Goal: Task Accomplishment & Management: Manage account settings

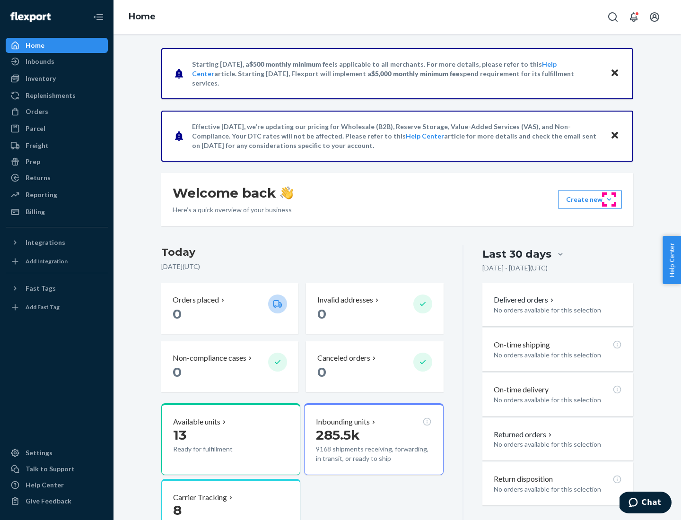
click at [609, 200] on button "Create new Create new inbound Create new order Create new product" at bounding box center [590, 199] width 64 height 19
click at [57, 61] on div "Inbounds" at bounding box center [57, 61] width 100 height 13
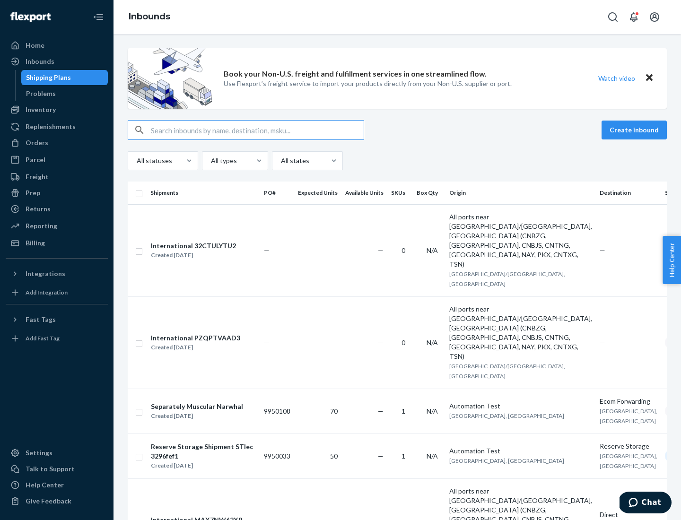
click at [636, 130] on button "Create inbound" at bounding box center [634, 130] width 65 height 19
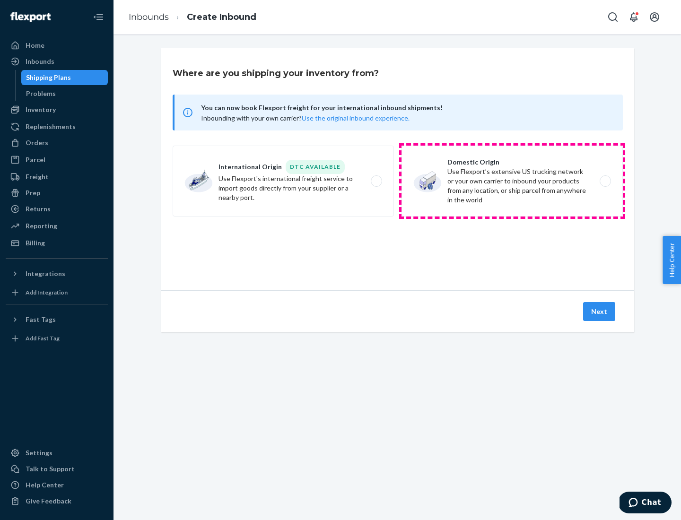
click at [512, 181] on label "Domestic Origin Use Flexport’s extensive US trucking network or your own carrie…" at bounding box center [512, 181] width 221 height 71
click at [605, 181] on input "Domestic Origin Use Flexport’s extensive US trucking network or your own carrie…" at bounding box center [608, 181] width 6 height 6
radio input "true"
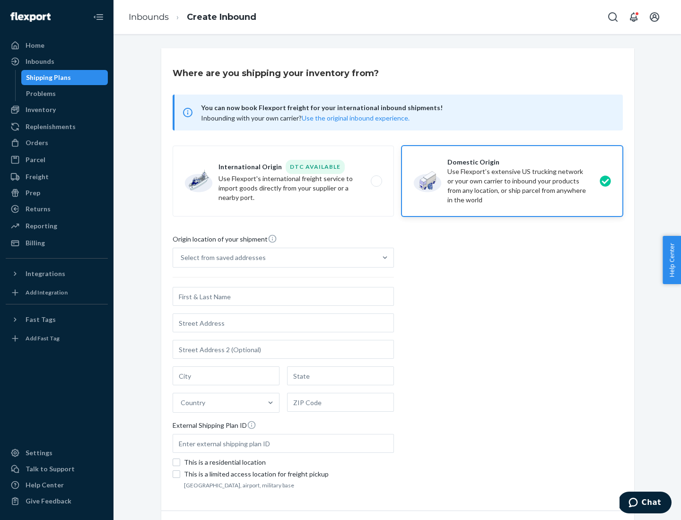
click at [221, 258] on div "Select from saved addresses" at bounding box center [223, 257] width 85 height 9
click at [182, 258] on input "Select from saved addresses" at bounding box center [181, 257] width 1 height 9
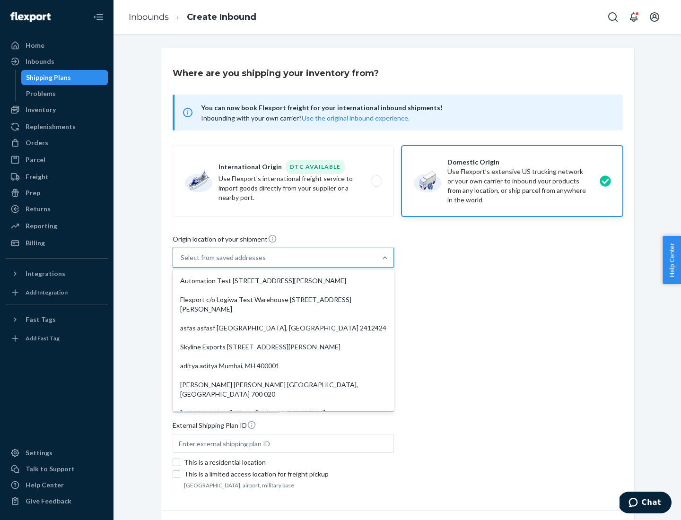
scroll to position [4, 0]
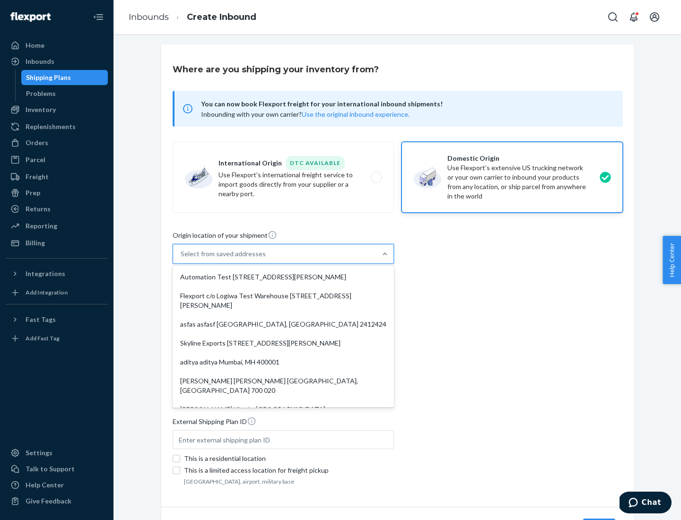
click at [283, 277] on div "Automation Test [STREET_ADDRESS][PERSON_NAME]" at bounding box center [284, 277] width 218 height 19
click at [182, 259] on input "option Automation Test [STREET_ADDRESS][PERSON_NAME]. 9 results available. Use …" at bounding box center [181, 253] width 1 height 9
type input "Automation Test"
type input "9th Floor"
type input "[GEOGRAPHIC_DATA]"
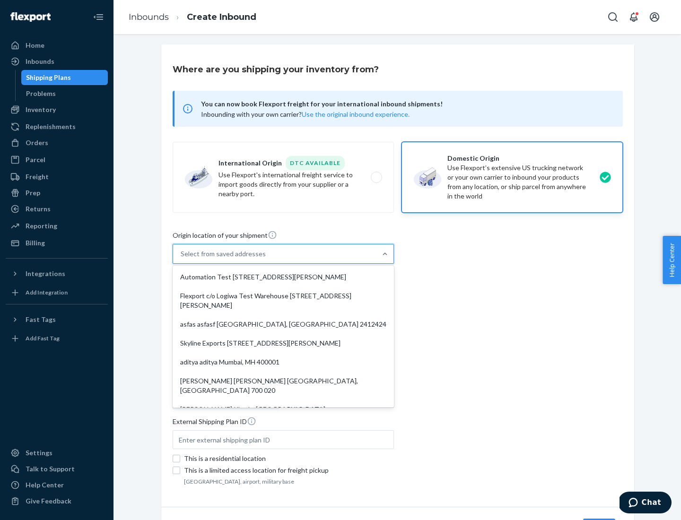
type input "CA"
type input "94104"
type input "[STREET_ADDRESS][PERSON_NAME]"
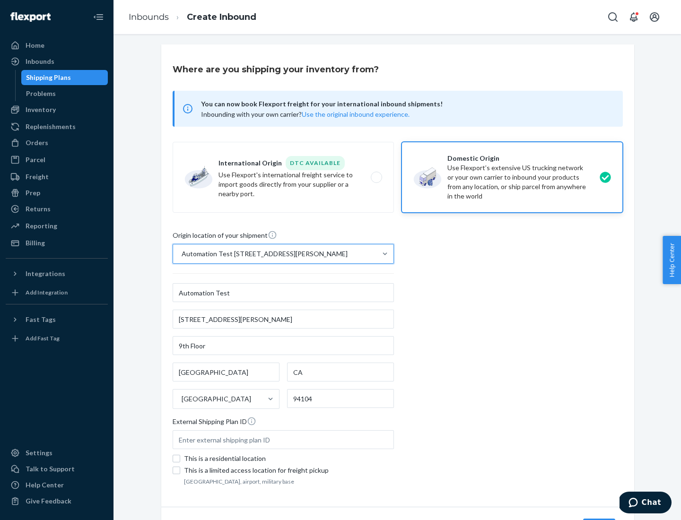
scroll to position [55, 0]
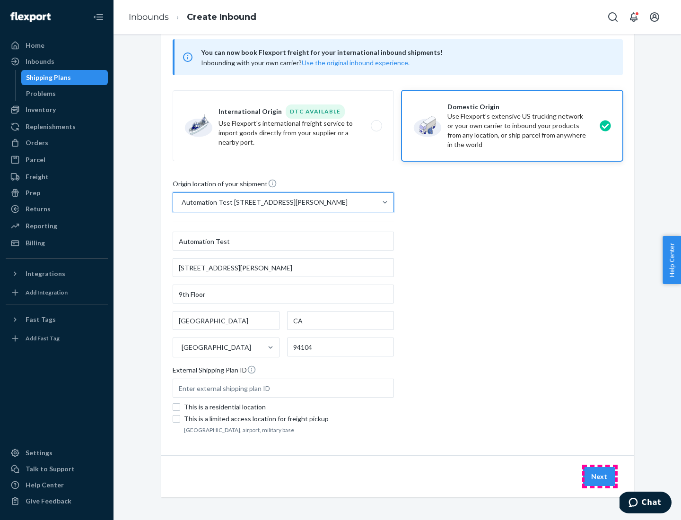
click at [600, 477] on button "Next" at bounding box center [599, 476] width 32 height 19
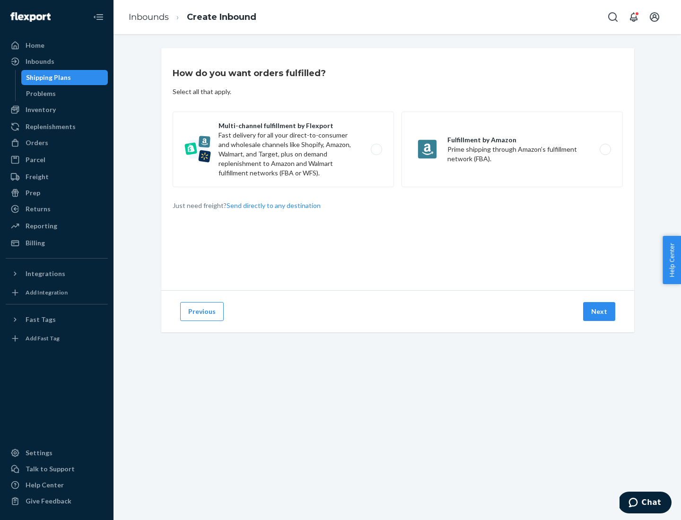
click at [283, 149] on label "Multi-channel fulfillment by Flexport Fast delivery for all your direct-to-cons…" at bounding box center [283, 150] width 221 height 76
click at [376, 149] on input "Multi-channel fulfillment by Flexport Fast delivery for all your direct-to-cons…" at bounding box center [379, 150] width 6 height 6
radio input "true"
click at [600, 312] on button "Next" at bounding box center [599, 311] width 32 height 19
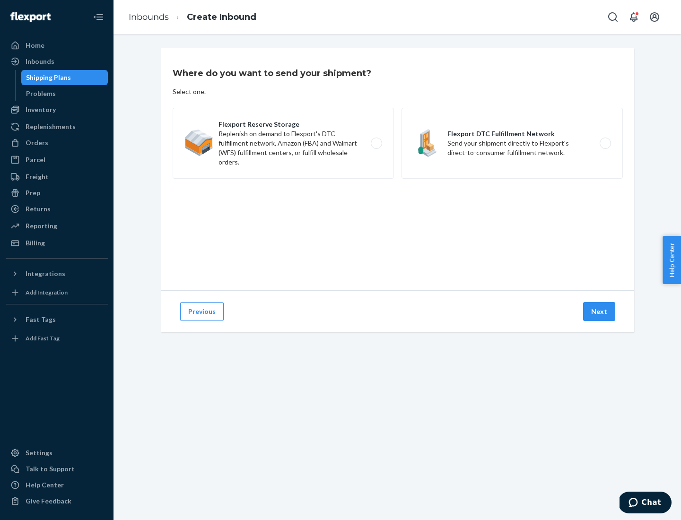
click at [512, 143] on label "Flexport DTC Fulfillment Network Send your shipment directly to Flexport's dire…" at bounding box center [512, 143] width 221 height 71
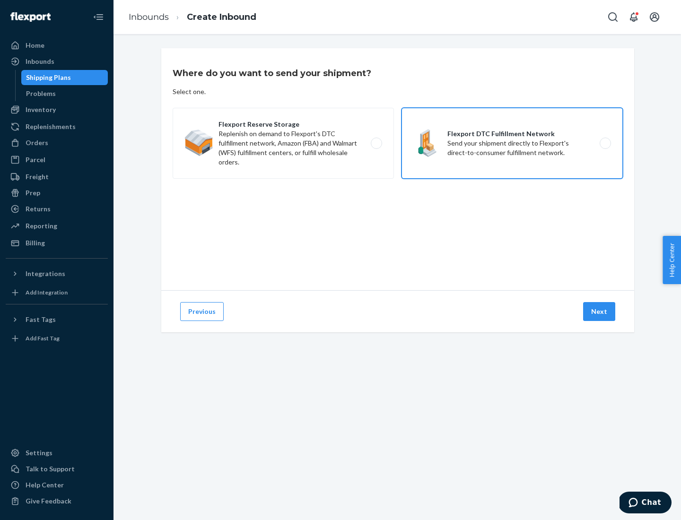
click at [605, 143] on input "Flexport DTC Fulfillment Network Send your shipment directly to Flexport's dire…" at bounding box center [608, 144] width 6 height 6
radio input "true"
click at [600, 312] on button "Next" at bounding box center [599, 311] width 32 height 19
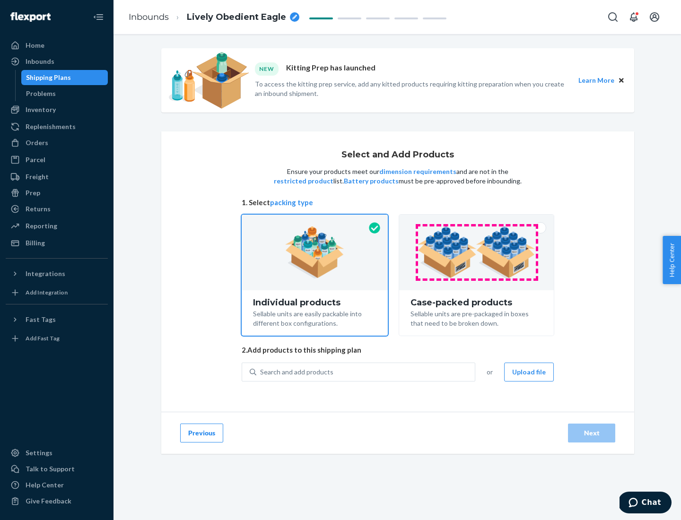
click at [477, 253] on img at bounding box center [477, 253] width 118 height 52
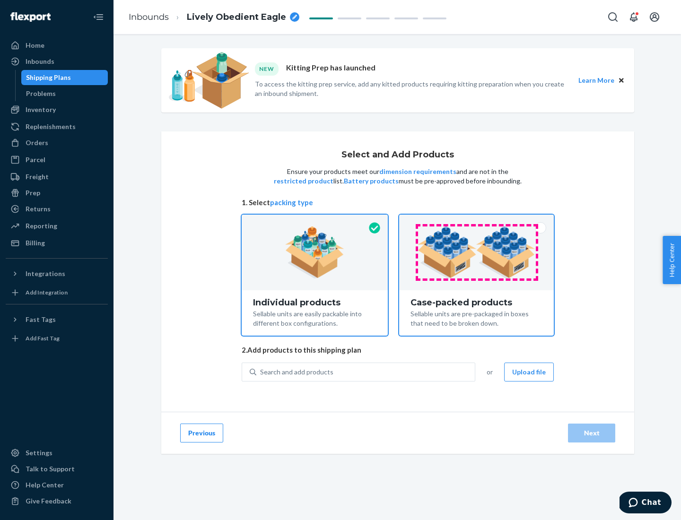
click at [477, 221] on input "Case-packed products Sellable units are pre-packaged in boxes that need to be b…" at bounding box center [477, 218] width 6 height 6
radio input "true"
radio input "false"
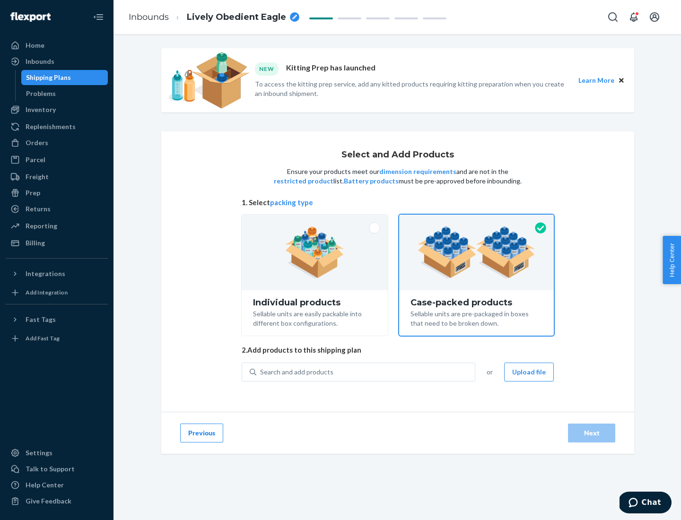
click at [366, 372] on div "Search and add products" at bounding box center [365, 372] width 219 height 17
click at [261, 372] on input "Search and add products" at bounding box center [260, 372] width 1 height 9
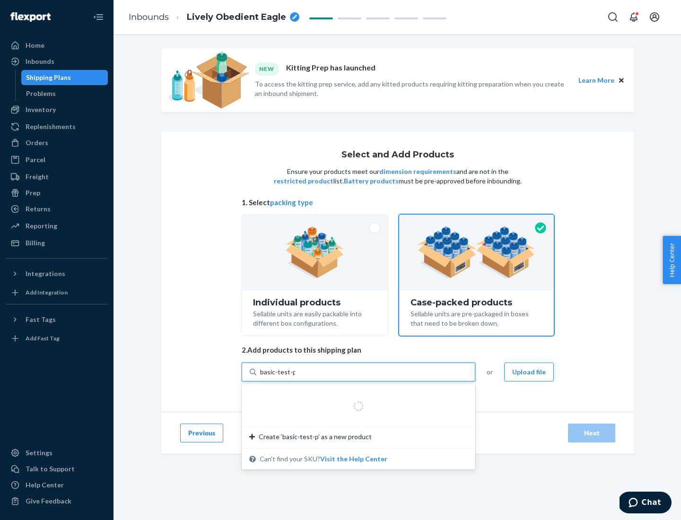
type input "basic-test-product-1"
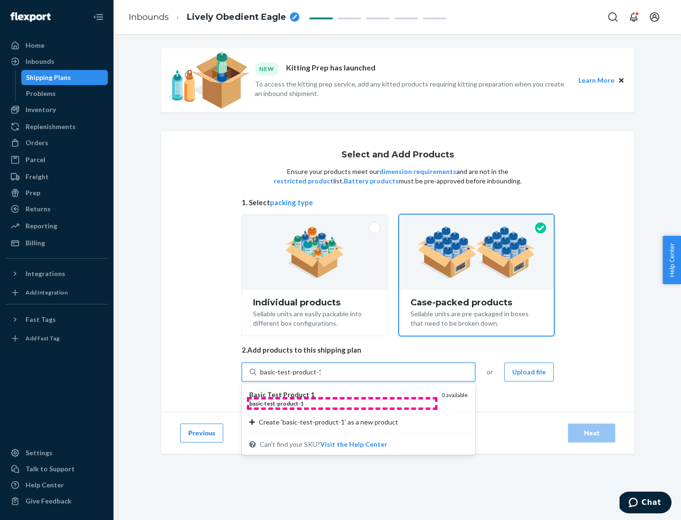
click at [342, 404] on div "basic - test - product - 1" at bounding box center [341, 404] width 185 height 8
click at [321, 377] on input "basic-test-product-1" at bounding box center [290, 372] width 61 height 9
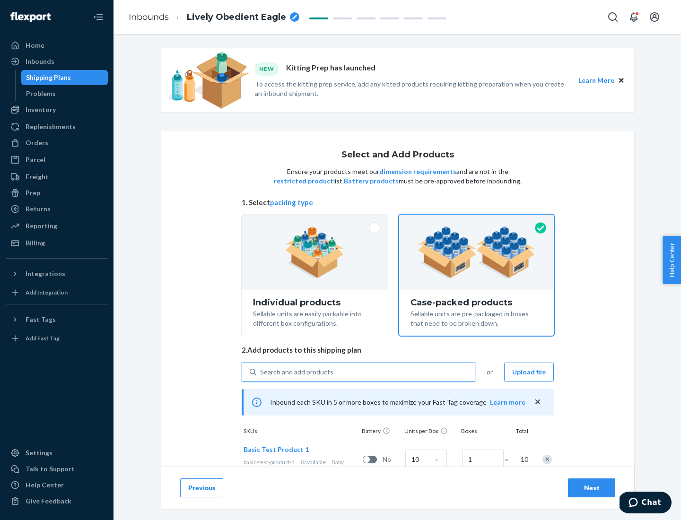
scroll to position [34, 0]
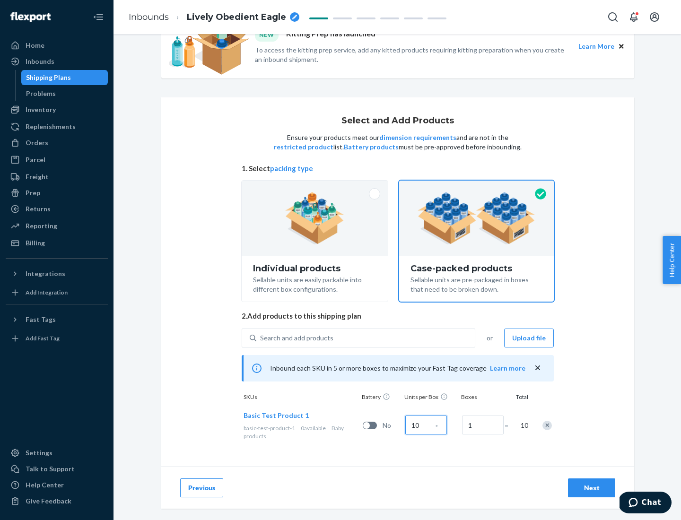
type input "10"
type input "7"
click at [592, 488] on div "Next" at bounding box center [591, 487] width 31 height 9
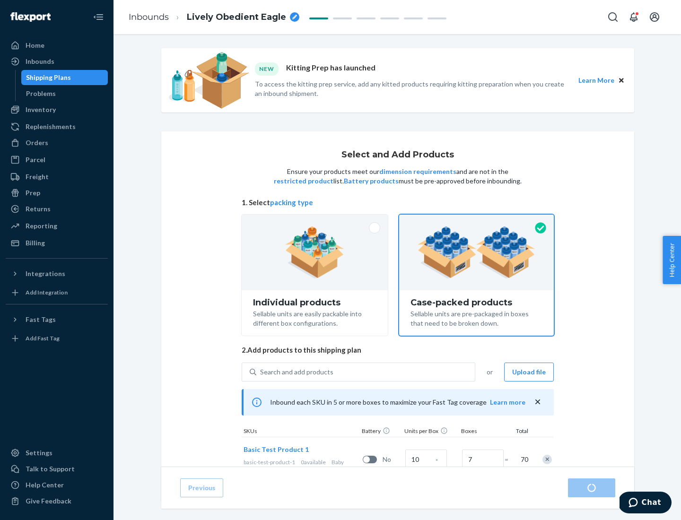
radio input "true"
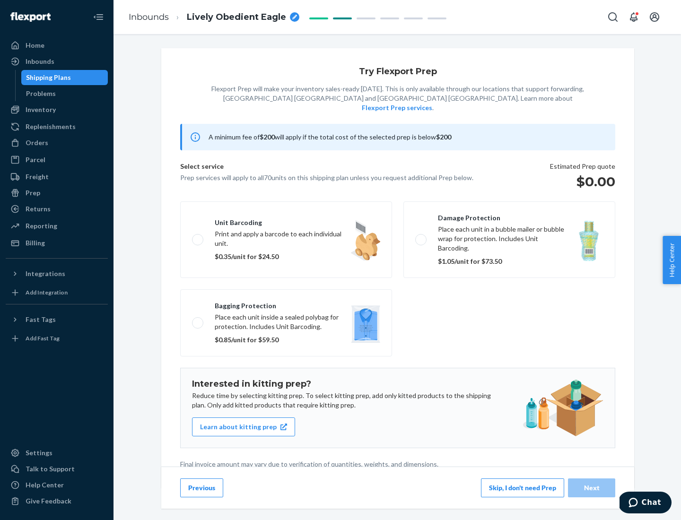
scroll to position [2, 0]
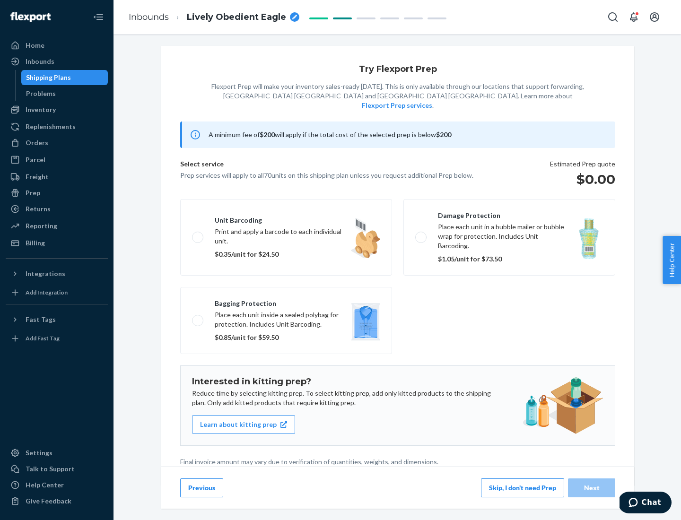
click at [286, 301] on label "Bagging protection Place each unit inside a sealed polybag for protection. Incl…" at bounding box center [286, 320] width 212 height 67
click at [198, 317] on input "Bagging protection Place each unit inside a sealed polybag for protection. Incl…" at bounding box center [195, 320] width 6 height 6
checkbox input "true"
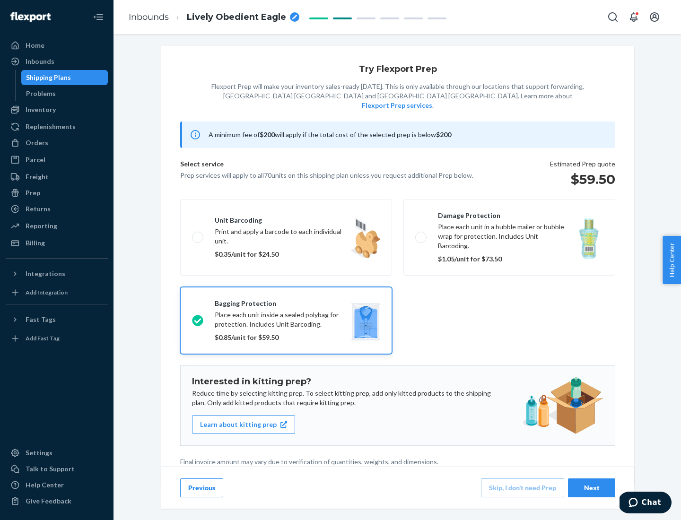
click at [592, 488] on div "Next" at bounding box center [591, 487] width 31 height 9
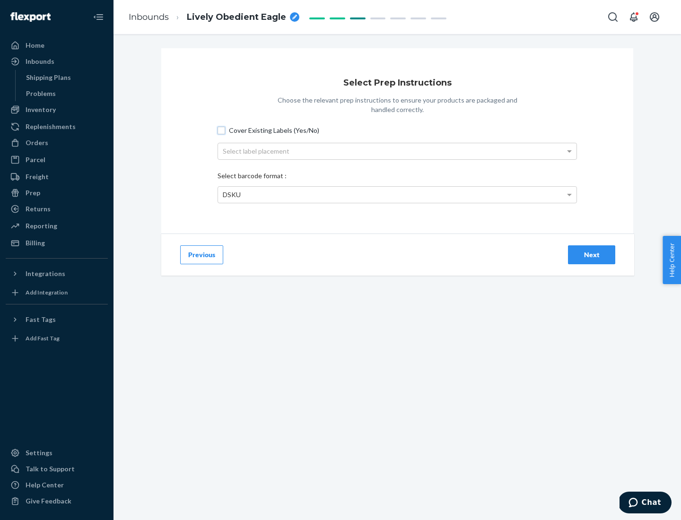
click at [221, 130] on input "Cover Existing Labels (Yes/No)" at bounding box center [222, 131] width 8 height 8
checkbox input "true"
click at [397, 151] on div "Select label placement" at bounding box center [397, 151] width 359 height 16
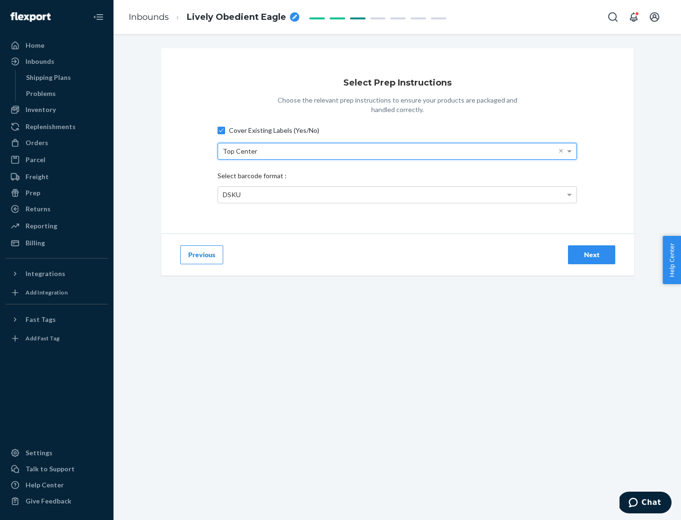
click at [397, 194] on div "DSKU" at bounding box center [397, 195] width 359 height 16
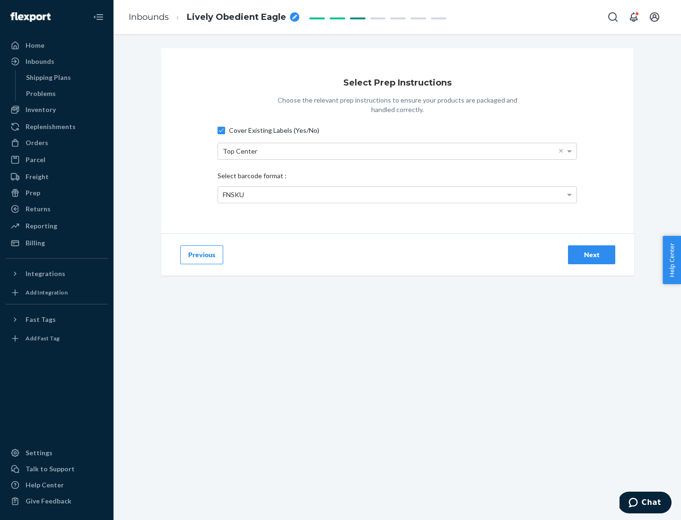
click at [592, 255] on div "Next" at bounding box center [591, 254] width 31 height 9
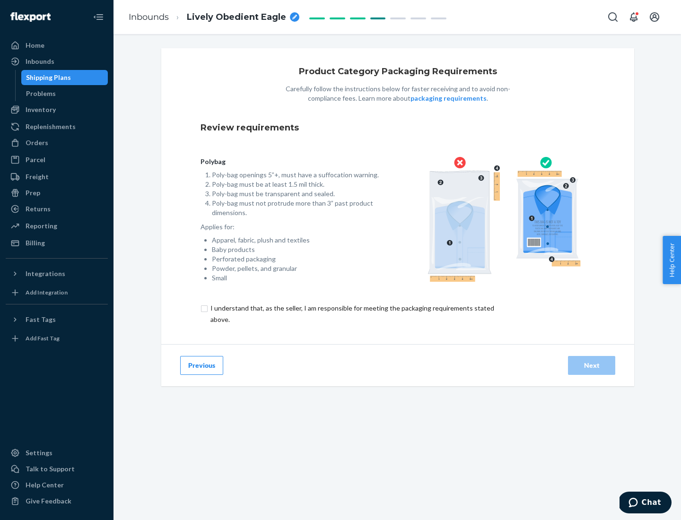
click at [351, 314] on input "checkbox" at bounding box center [358, 314] width 315 height 23
checkbox input "true"
click at [592, 365] on div "Next" at bounding box center [591, 365] width 31 height 9
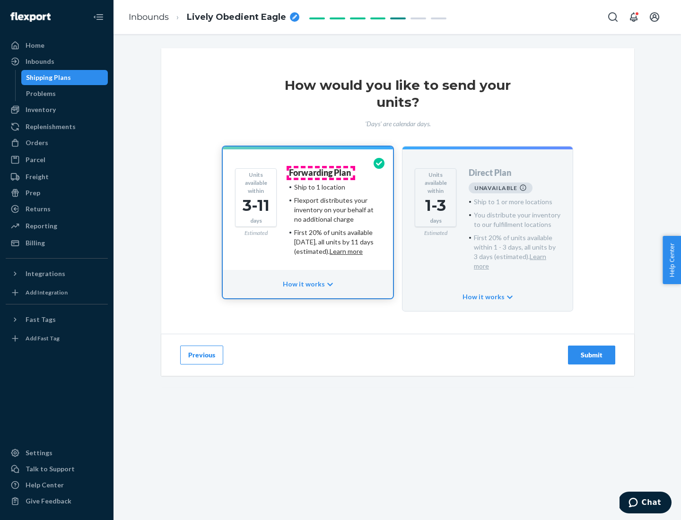
click at [321, 173] on h4 "Forwarding Plan" at bounding box center [320, 172] width 62 height 9
click at [592, 351] on div "Submit" at bounding box center [591, 355] width 31 height 9
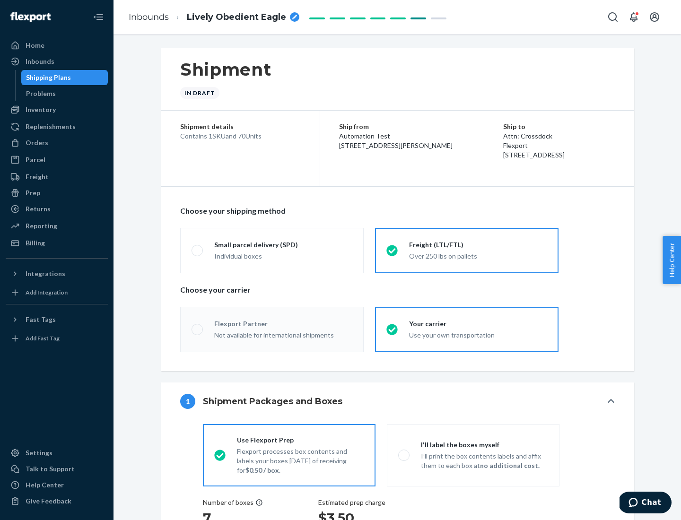
radio input "true"
radio input "false"
radio input "true"
radio input "false"
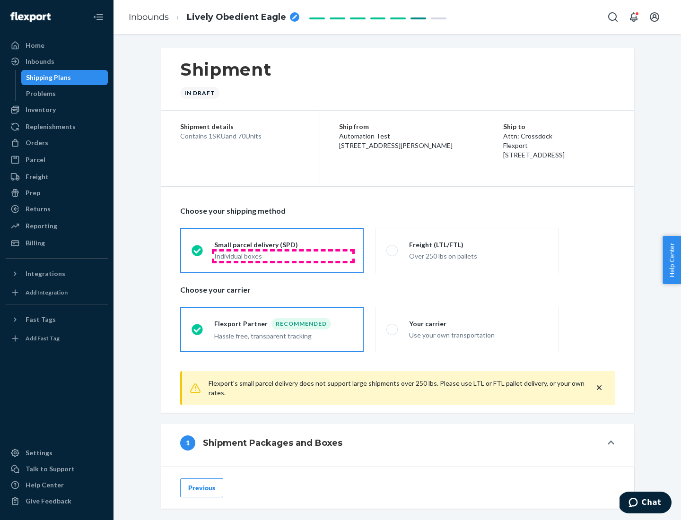
click at [283, 256] on div "Individual boxes" at bounding box center [283, 256] width 138 height 9
click at [198, 254] on input "Small parcel delivery (SPD) Individual boxes" at bounding box center [195, 250] width 6 height 6
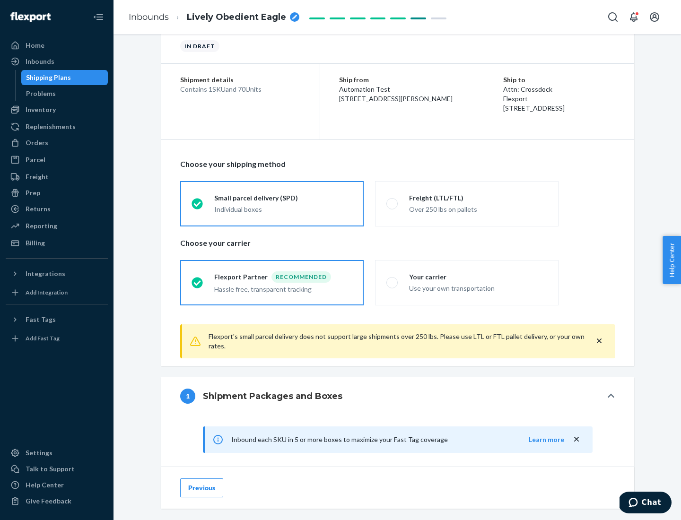
click at [283, 277] on div "Recommended" at bounding box center [302, 277] width 60 height 11
click at [198, 280] on input "Flexport Partner Recommended Hassle free, transparent tracking" at bounding box center [195, 283] width 6 height 6
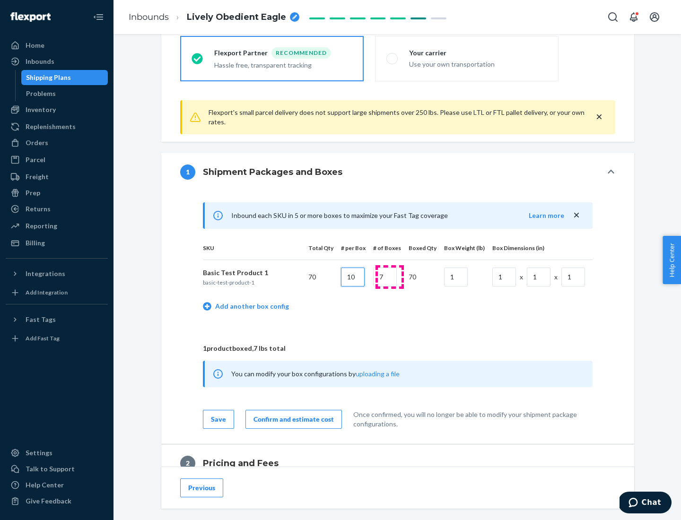
type input "10"
type input "7"
type input "1"
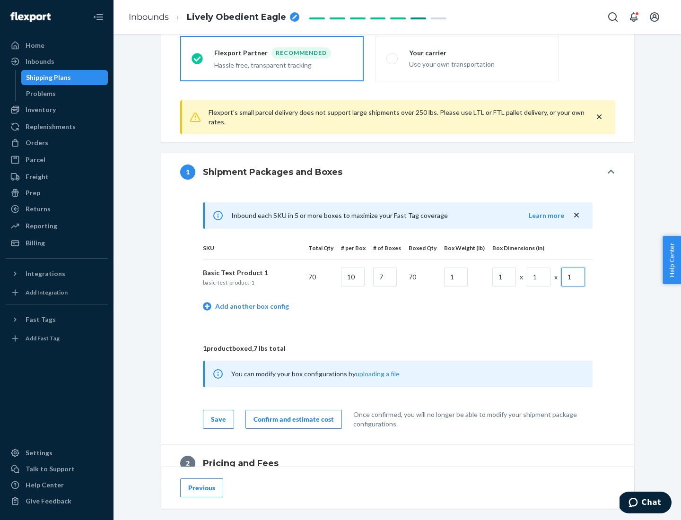
scroll to position [413, 0]
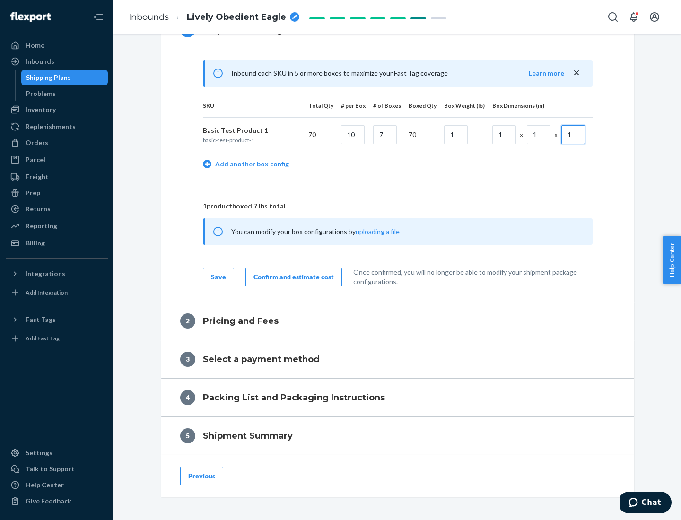
type input "1"
click at [292, 277] on div "Confirm and estimate cost" at bounding box center [294, 276] width 80 height 9
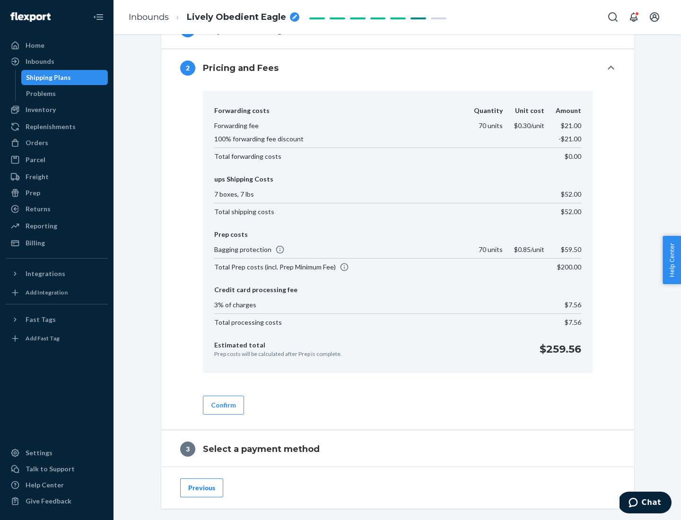
scroll to position [542, 0]
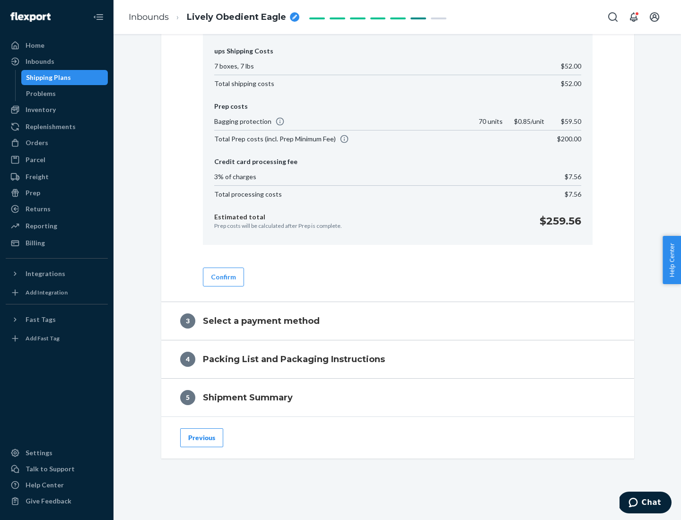
click at [223, 277] on button "Confirm" at bounding box center [223, 277] width 41 height 19
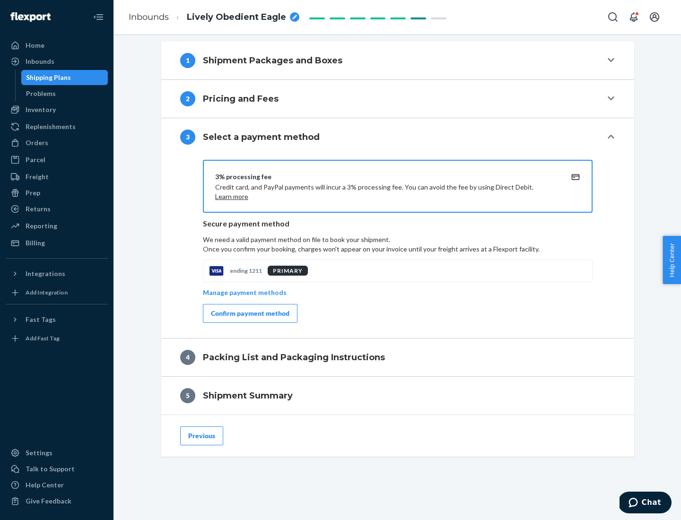
scroll to position [383, 0]
click at [249, 314] on div "Confirm payment method" at bounding box center [250, 313] width 79 height 9
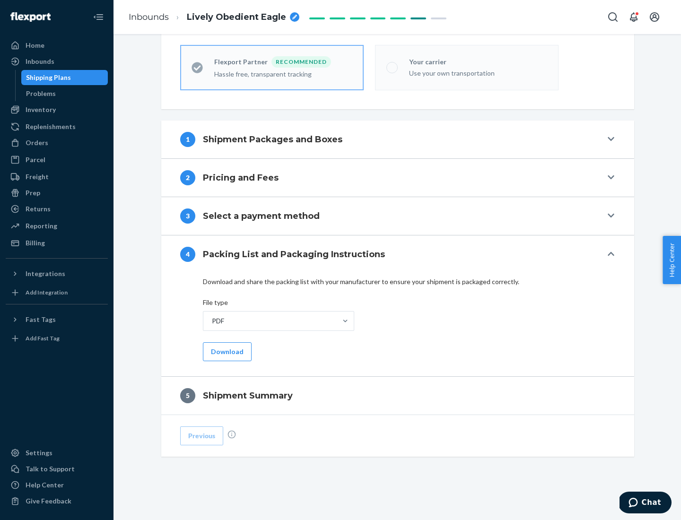
scroll to position [262, 0]
click at [226, 351] on button "Download" at bounding box center [227, 351] width 49 height 19
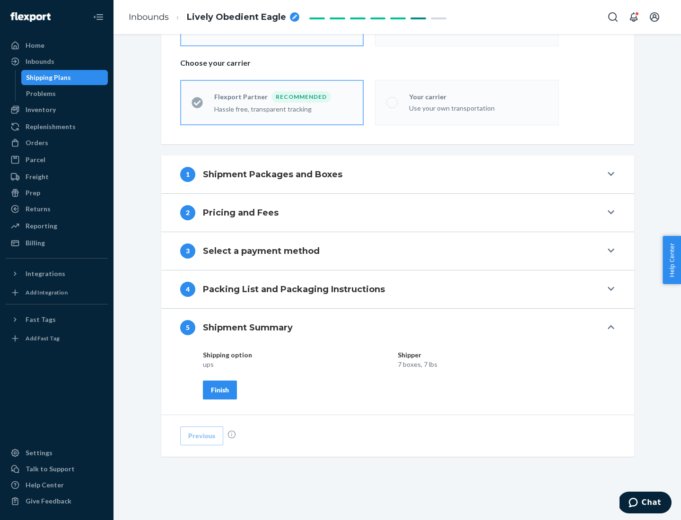
scroll to position [227, 0]
